Goal: Task Accomplishment & Management: Manage account settings

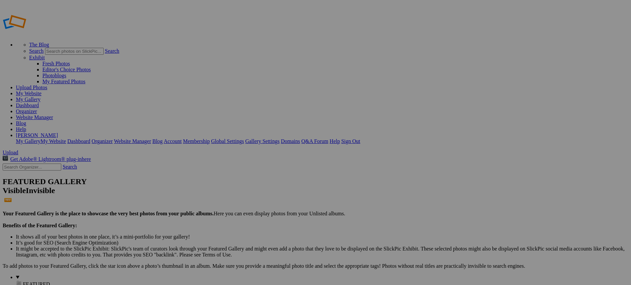
type input "Volleyball 2025"
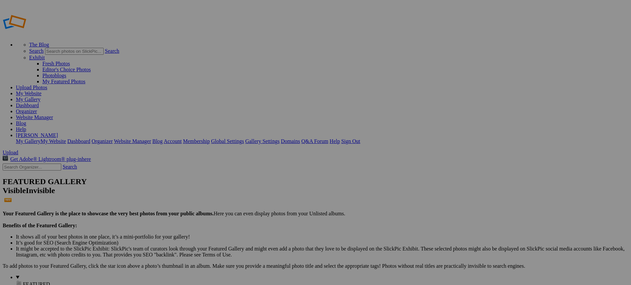
click at [360, 138] on link "Sign Out" at bounding box center [350, 141] width 19 height 6
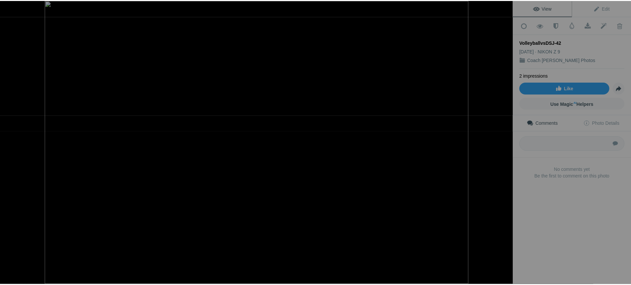
scroll to position [9472, 0]
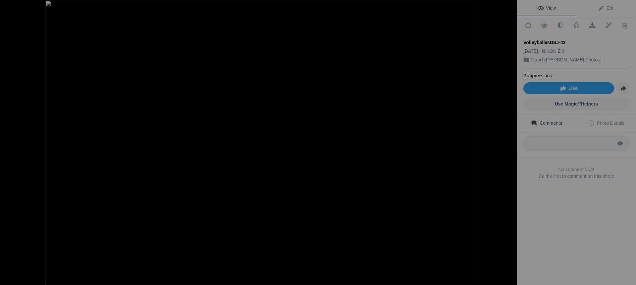
click at [508, 144] on button at bounding box center [492, 142] width 50 height 102
click at [506, 144] on button at bounding box center [492, 142] width 50 height 102
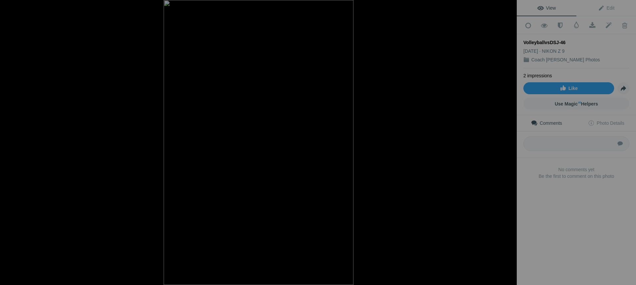
click at [506, 144] on button at bounding box center [492, 142] width 50 height 102
click at [507, 145] on button at bounding box center [492, 142] width 50 height 102
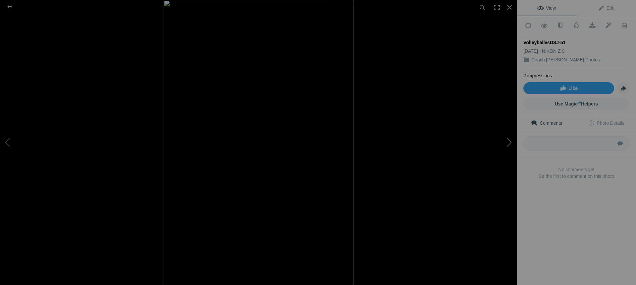
click at [507, 145] on button at bounding box center [492, 142] width 50 height 102
click at [507, 144] on button at bounding box center [492, 142] width 50 height 102
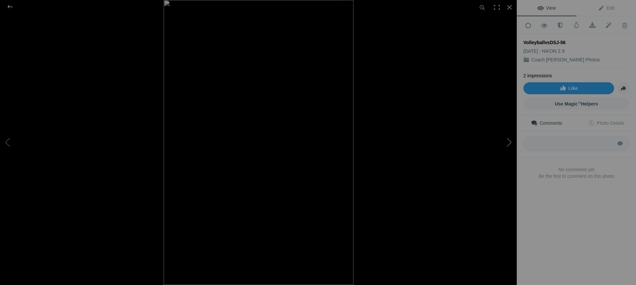
click at [508, 144] on button at bounding box center [492, 142] width 50 height 102
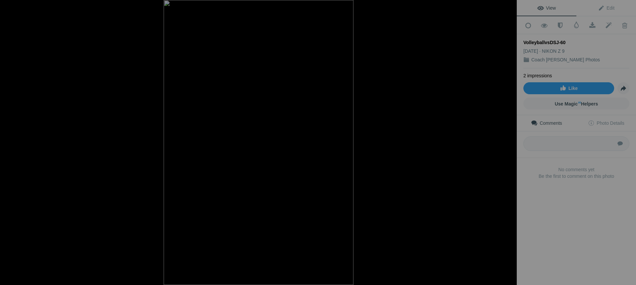
click at [508, 144] on button at bounding box center [492, 142] width 50 height 102
click at [507, 145] on button at bounding box center [492, 142] width 50 height 102
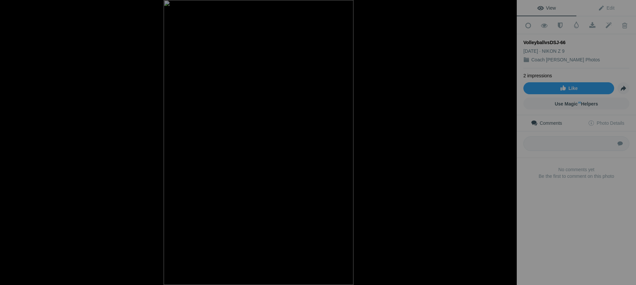
click at [507, 145] on button at bounding box center [492, 142] width 50 height 102
click at [508, 146] on button at bounding box center [492, 142] width 50 height 102
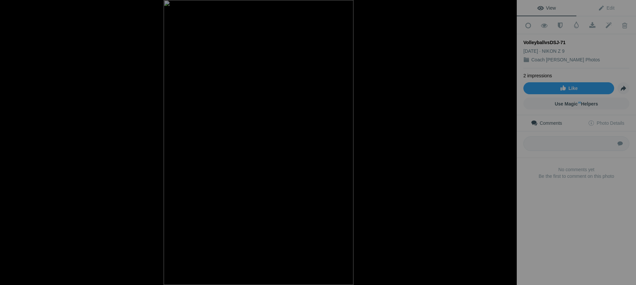
click at [508, 146] on button at bounding box center [492, 142] width 50 height 102
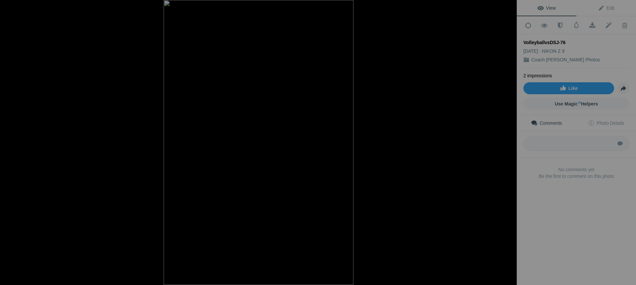
click at [508, 146] on button at bounding box center [492, 142] width 50 height 102
click at [508, 143] on button at bounding box center [492, 142] width 50 height 102
click at [508, 144] on button at bounding box center [492, 142] width 50 height 102
click at [509, 144] on button at bounding box center [492, 142] width 50 height 102
click at [508, 144] on button at bounding box center [492, 142] width 50 height 102
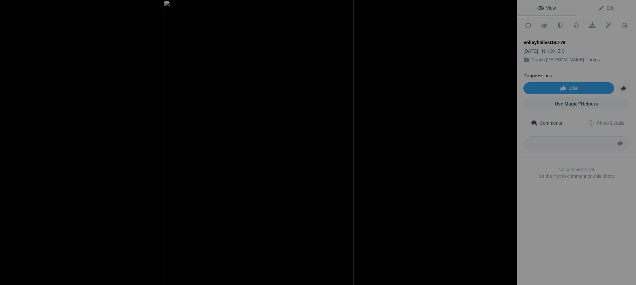
click at [508, 145] on button at bounding box center [492, 142] width 50 height 102
click at [256, 72] on img at bounding box center [259, 142] width 190 height 285
click at [510, 145] on button at bounding box center [492, 142] width 50 height 102
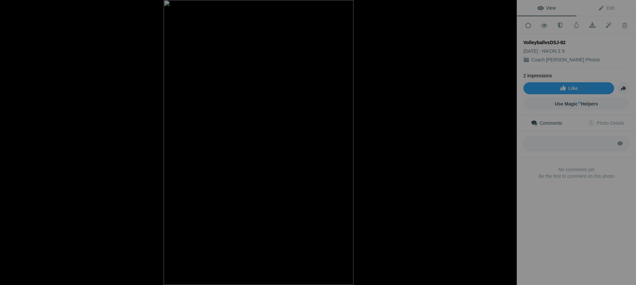
click at [510, 145] on button at bounding box center [492, 142] width 50 height 102
click at [508, 144] on button at bounding box center [492, 142] width 50 height 102
click at [508, 143] on button at bounding box center [492, 142] width 50 height 102
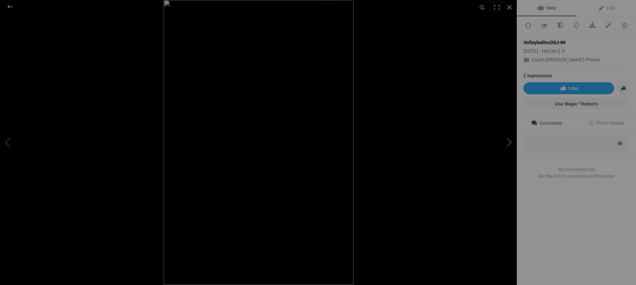
click at [508, 144] on button at bounding box center [492, 142] width 50 height 102
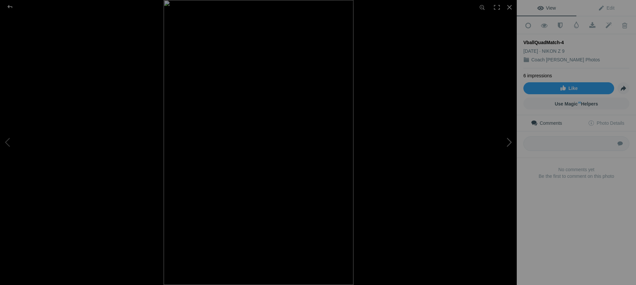
click at [508, 144] on button at bounding box center [492, 142] width 50 height 102
click at [9, 6] on div at bounding box center [10, 6] width 24 height 13
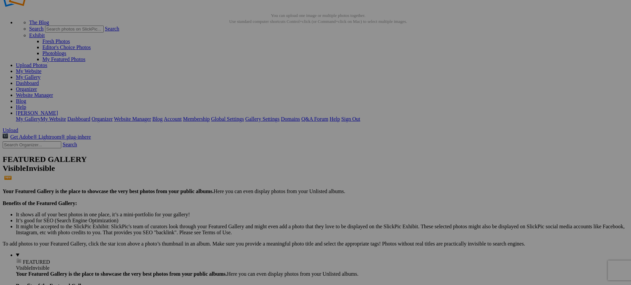
scroll to position [0, 0]
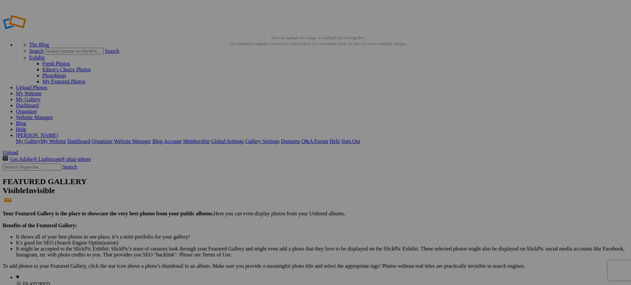
type input "Volleyball 2025"
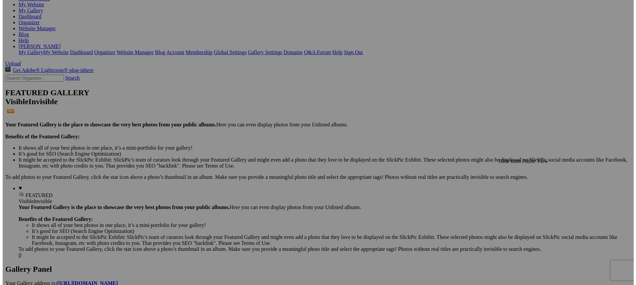
scroll to position [89, 0]
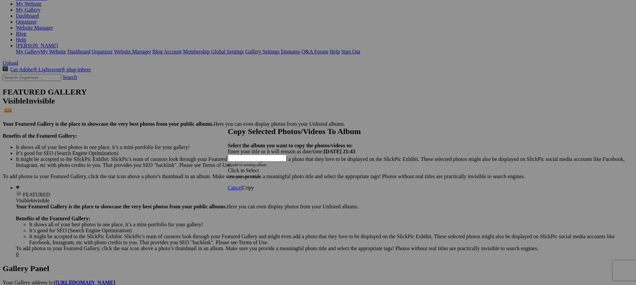
click at [361, 167] on div "Click to Select" at bounding box center [316, 170] width 176 height 6
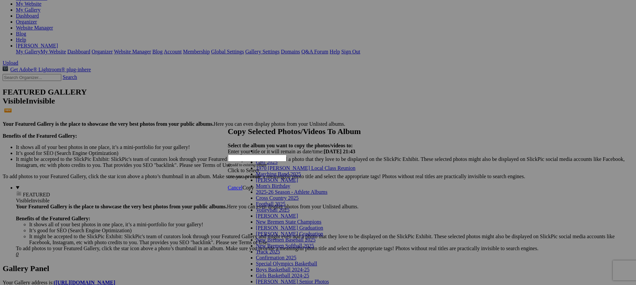
scroll to position [33, 0]
click at [288, 207] on link "Volleyball 2025" at bounding box center [272, 210] width 33 height 6
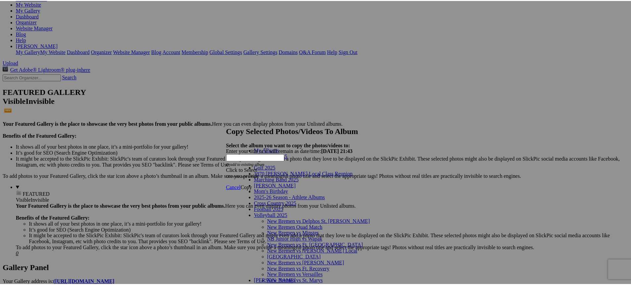
scroll to position [74, 0]
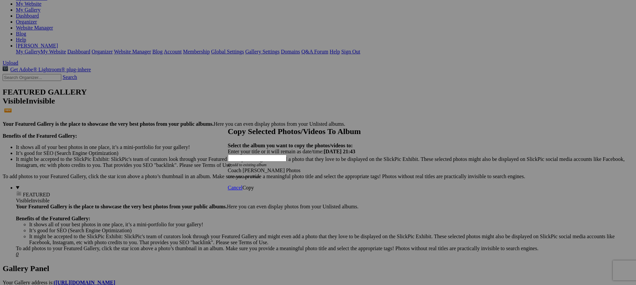
click at [254, 185] on span "Copy" at bounding box center [249, 188] width 12 height 6
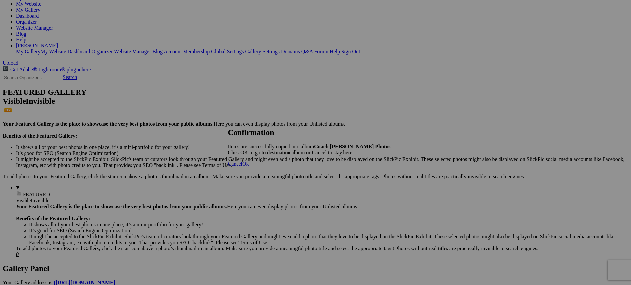
click at [249, 166] on span "Ok" at bounding box center [246, 164] width 7 height 6
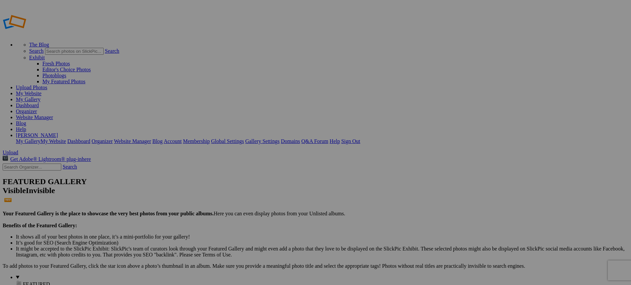
type input "Coach [PERSON_NAME] Photos"
type input "Volleyball 2025"
